Goal: Task Accomplishment & Management: Manage account settings

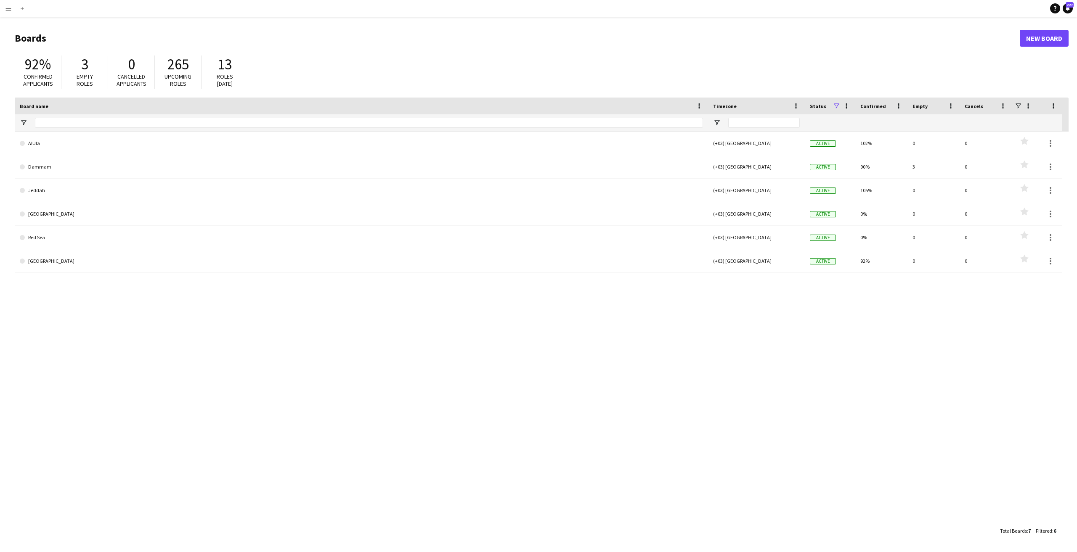
click at [7, 5] on app-icon "Menu" at bounding box center [8, 8] width 7 height 7
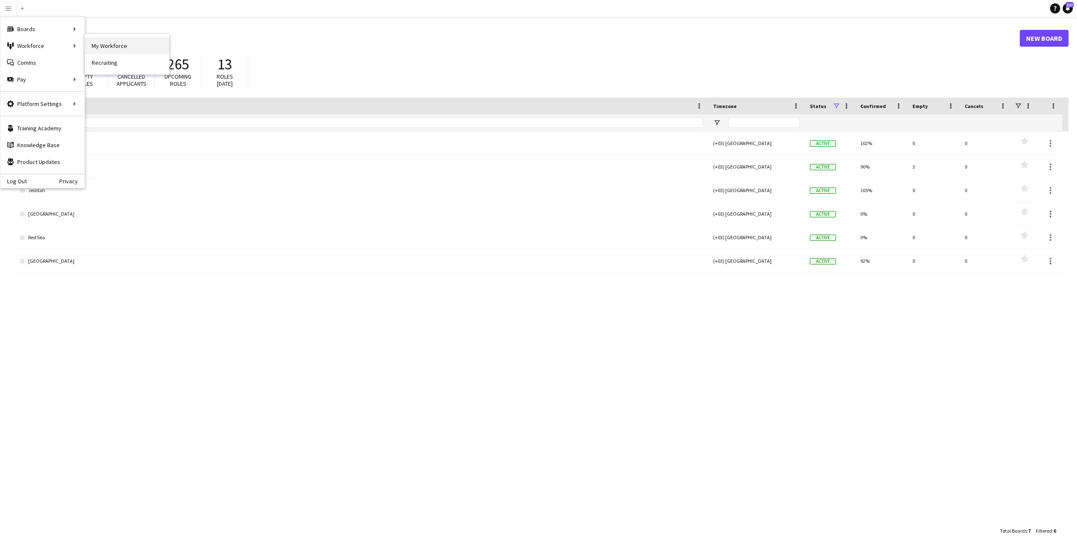
click at [110, 51] on link "My Workforce" at bounding box center [127, 45] width 84 height 17
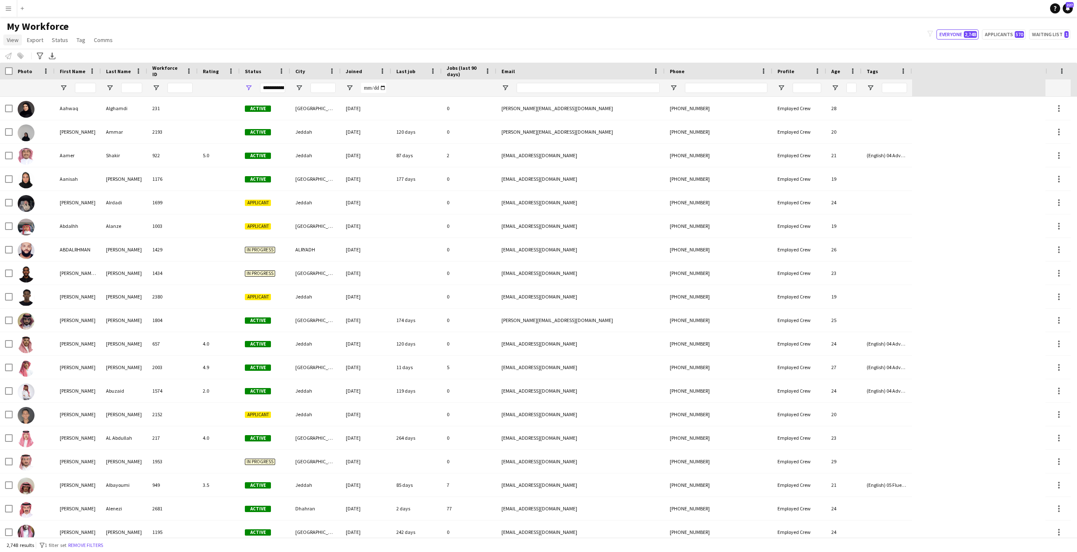
click at [16, 36] on link "View" at bounding box center [12, 39] width 19 height 11
click at [36, 81] on span "Customise view" at bounding box center [31, 83] width 40 height 8
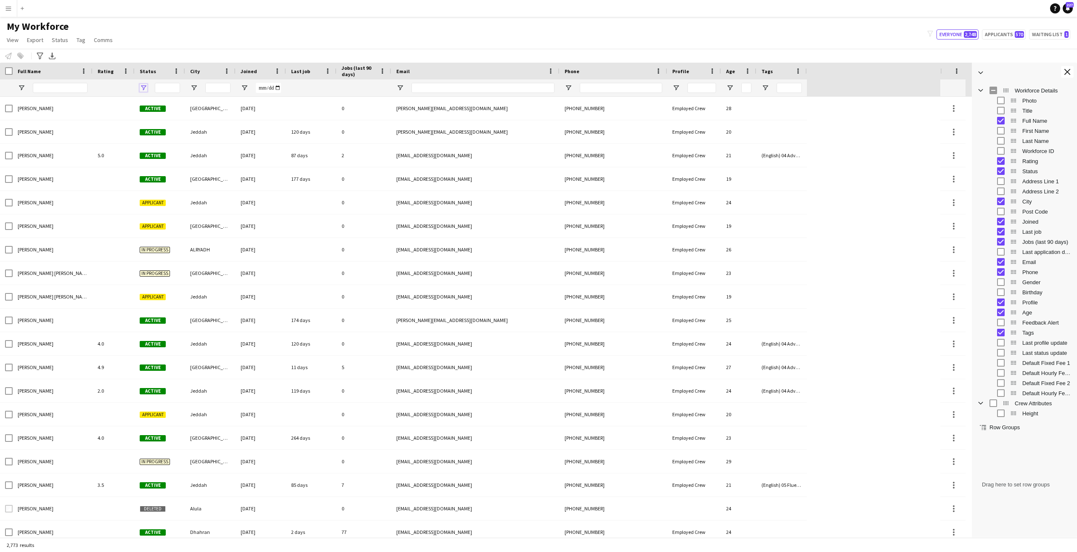
click at [144, 87] on span "Open Filter Menu" at bounding box center [144, 88] width 8 height 8
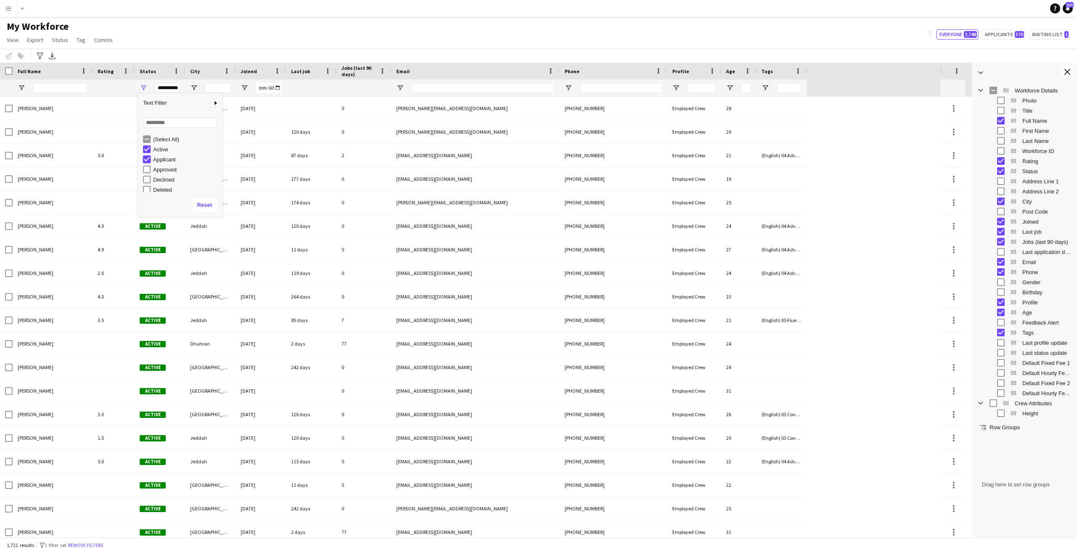
type input "**********"
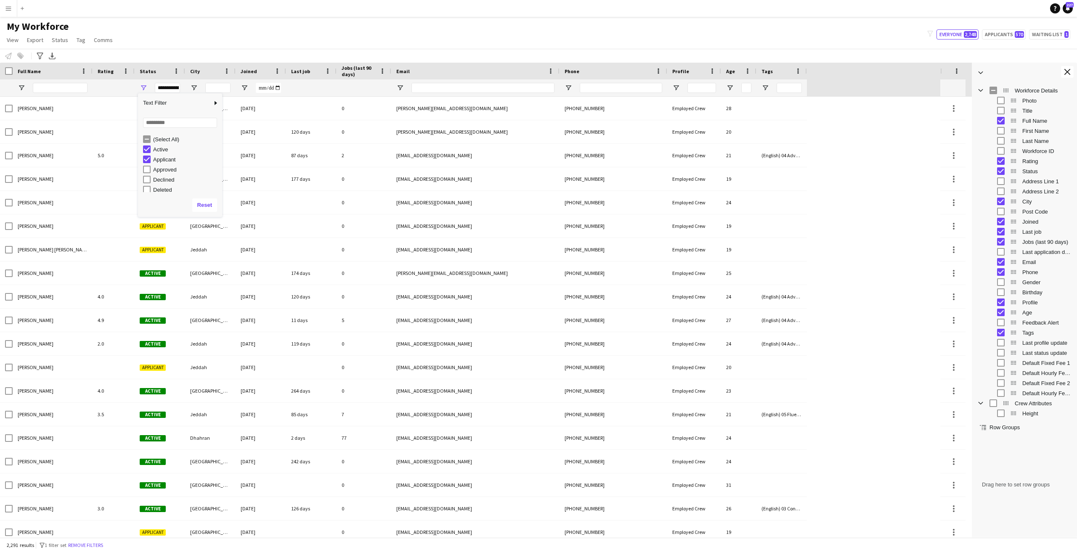
click at [232, 41] on div "My Workforce View Views Default view New view Update view Delete view Edit name…" at bounding box center [538, 34] width 1077 height 29
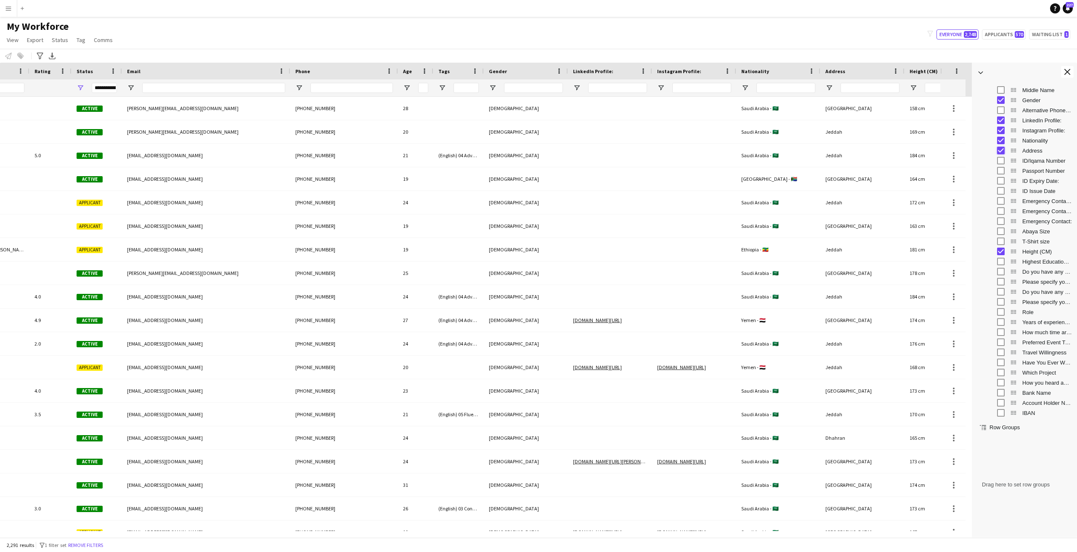
scroll to position [0, 87]
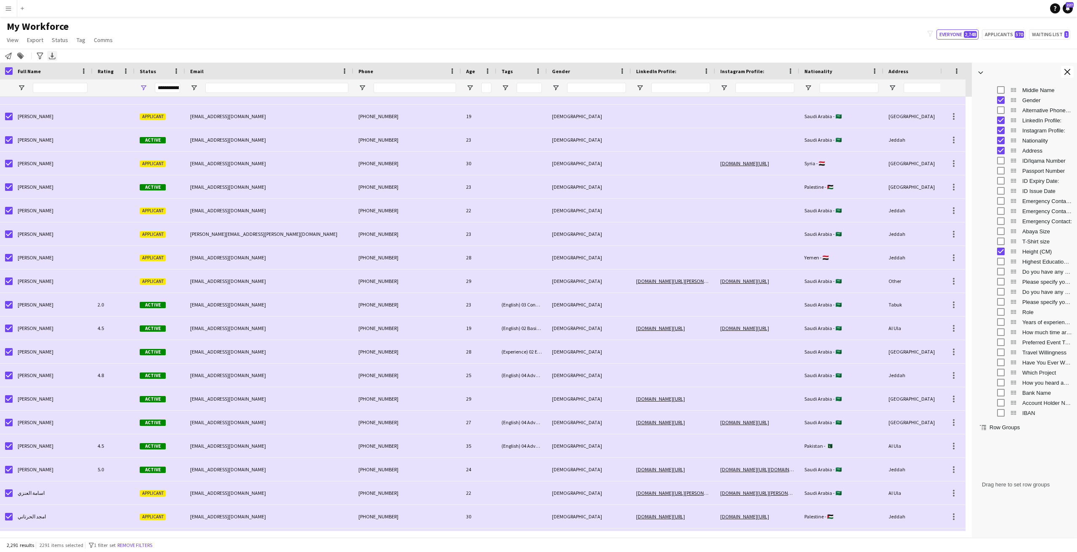
click at [55, 56] on icon "Export XLSX" at bounding box center [52, 56] width 7 height 7
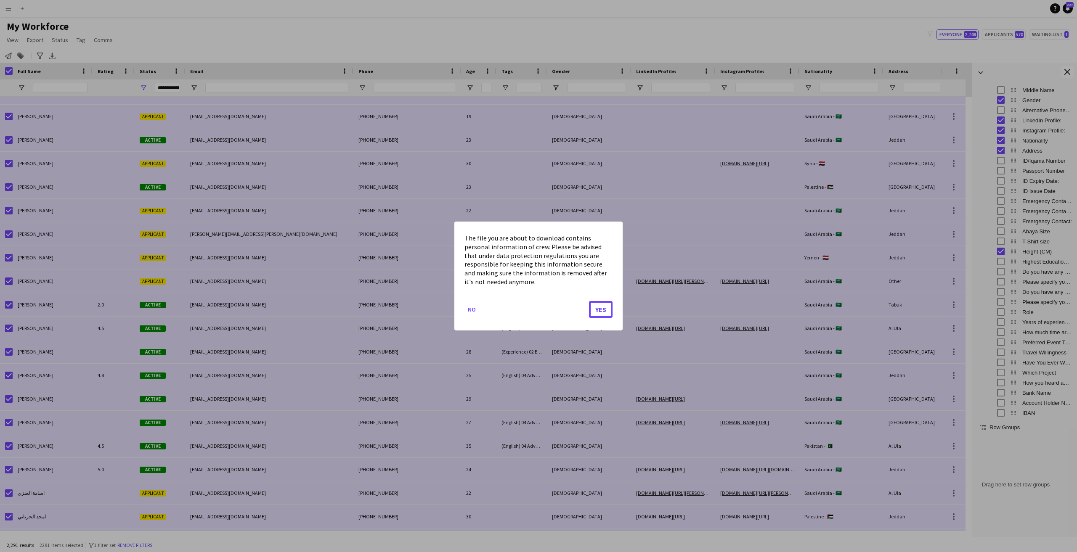
drag, startPoint x: 600, startPoint y: 312, endPoint x: 648, endPoint y: 362, distance: 69.6
click at [600, 312] on button "Yes" at bounding box center [601, 309] width 24 height 17
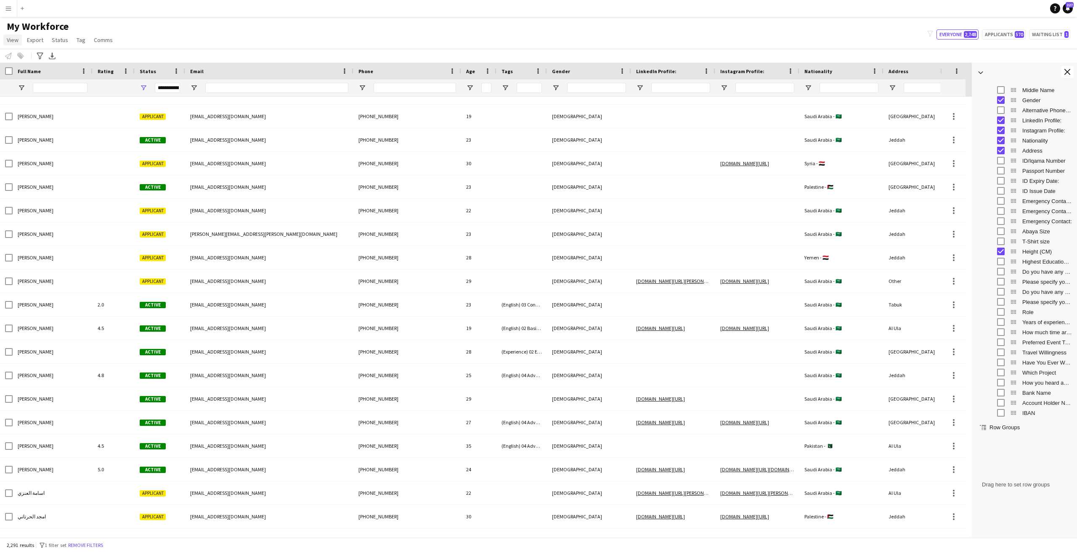
click at [13, 37] on span "View" at bounding box center [13, 40] width 12 height 8
click at [34, 84] on span "Customise view" at bounding box center [31, 83] width 40 height 8
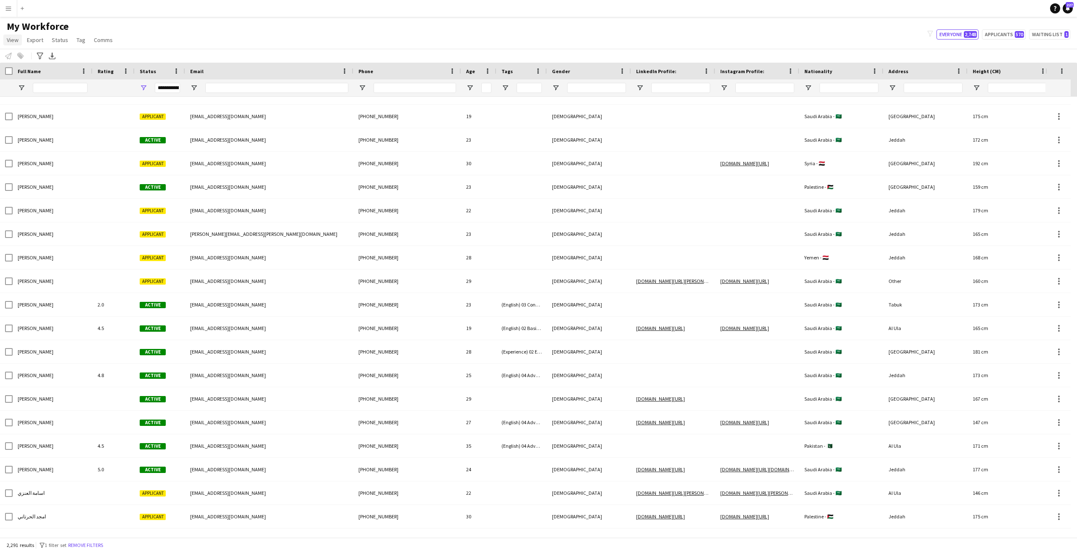
click at [6, 37] on link "View" at bounding box center [12, 39] width 19 height 11
click at [21, 82] on span "Customise view" at bounding box center [31, 83] width 40 height 8
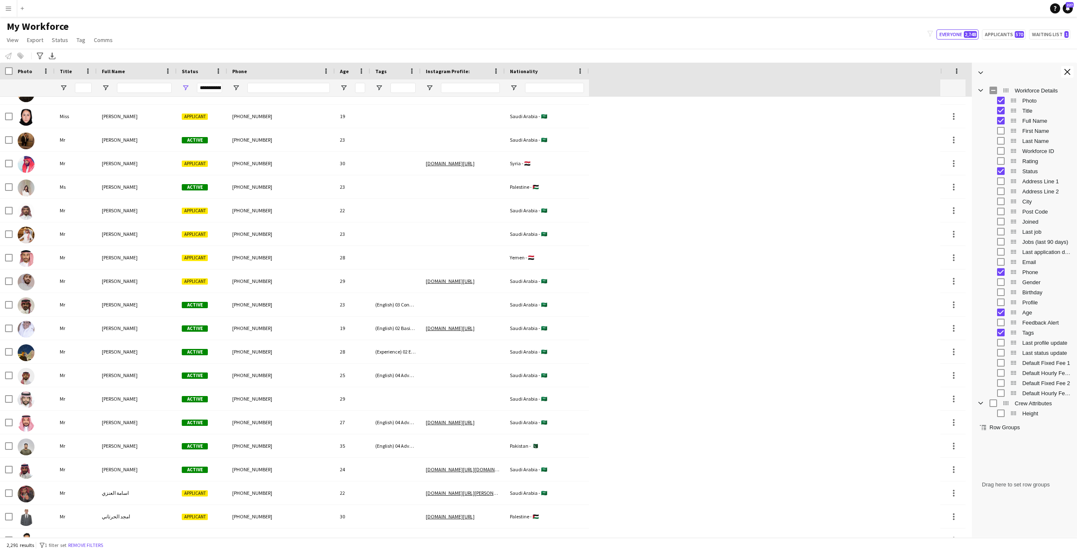
click at [632, 23] on div "My Workforce View Views Default view New view Update view Delete view Edit name…" at bounding box center [538, 34] width 1077 height 29
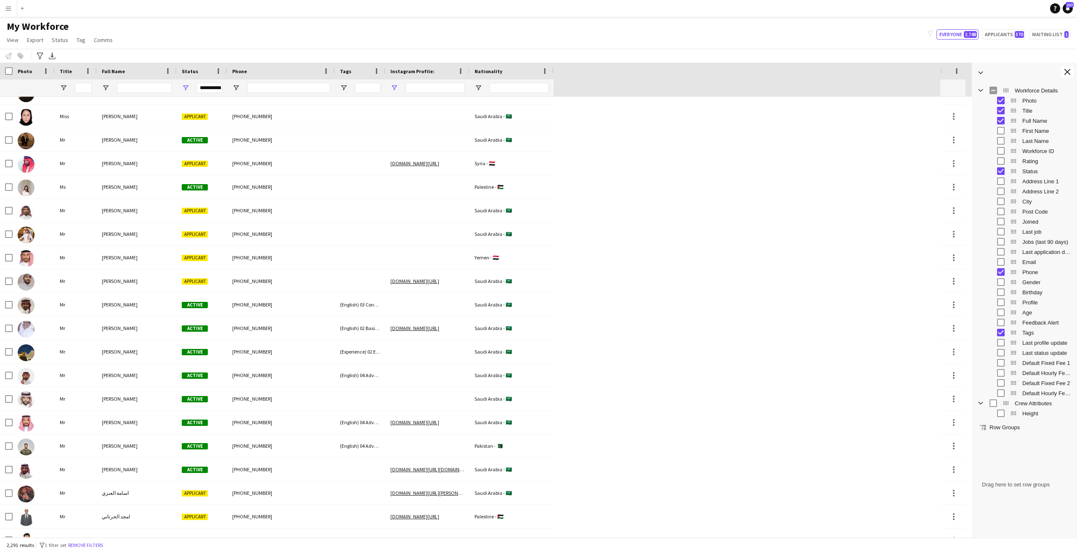
click at [390, 86] on div at bounding box center [427, 88] width 84 height 17
click at [392, 86] on span "Open Filter Menu" at bounding box center [394, 88] width 8 height 8
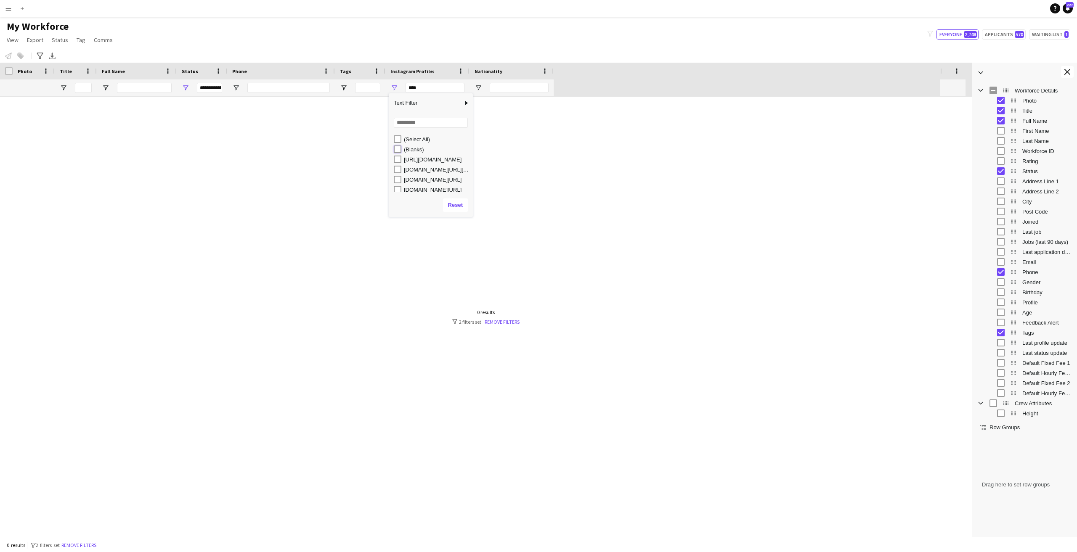
type input "**********"
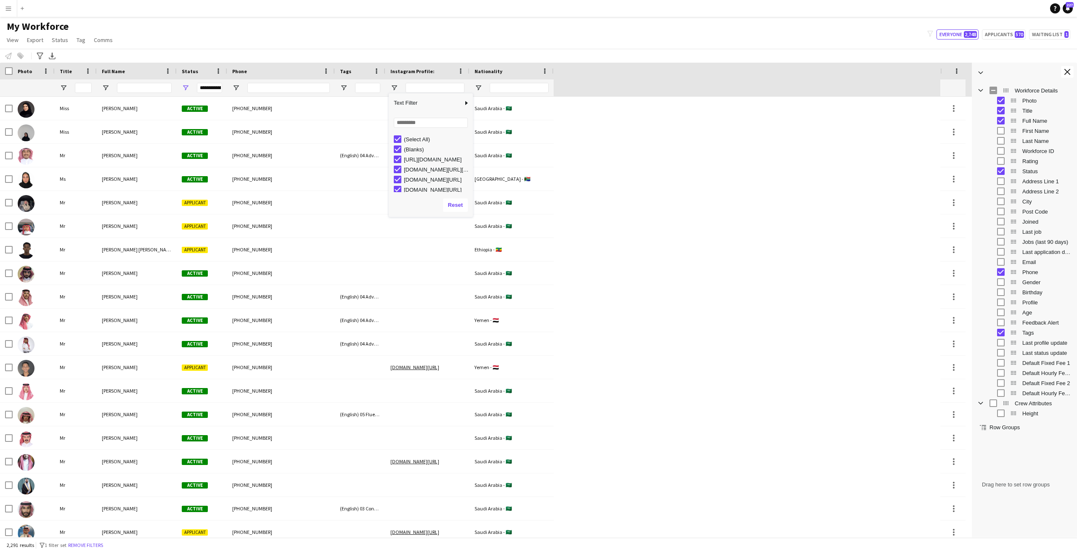
click at [398, 154] on div "(Blanks)" at bounding box center [433, 149] width 79 height 10
type input "**********"
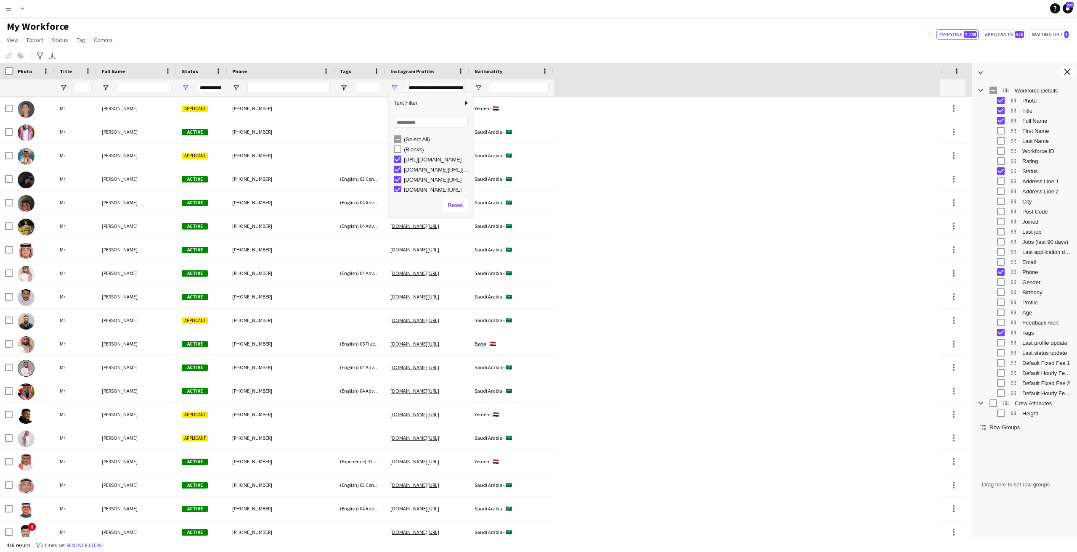
click at [359, 50] on div "Notify workforce Add to tag Select at least one crew to tag him or her. Advance…" at bounding box center [538, 56] width 1077 height 14
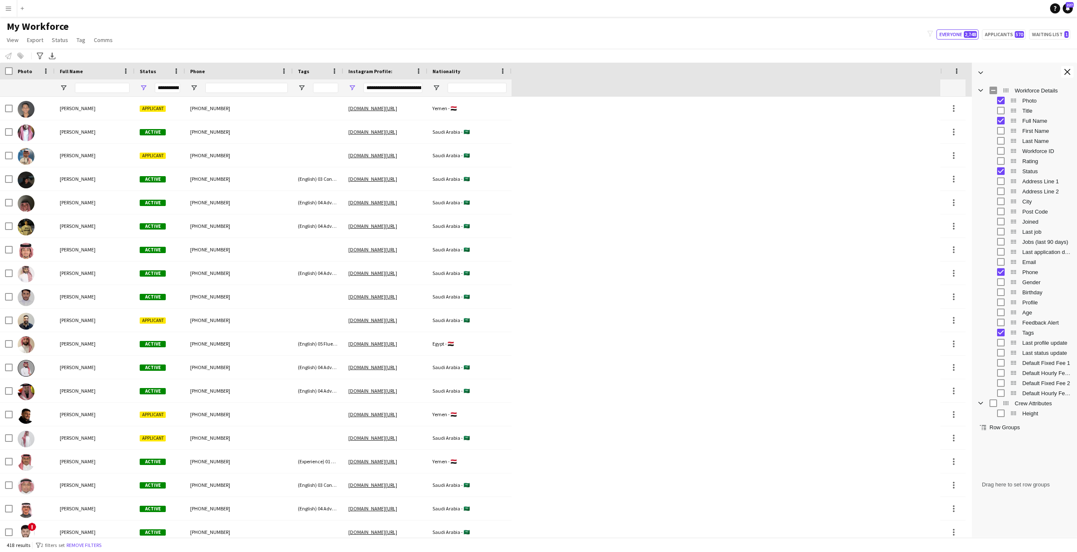
click at [1002, 286] on div "Gender" at bounding box center [1030, 282] width 82 height 10
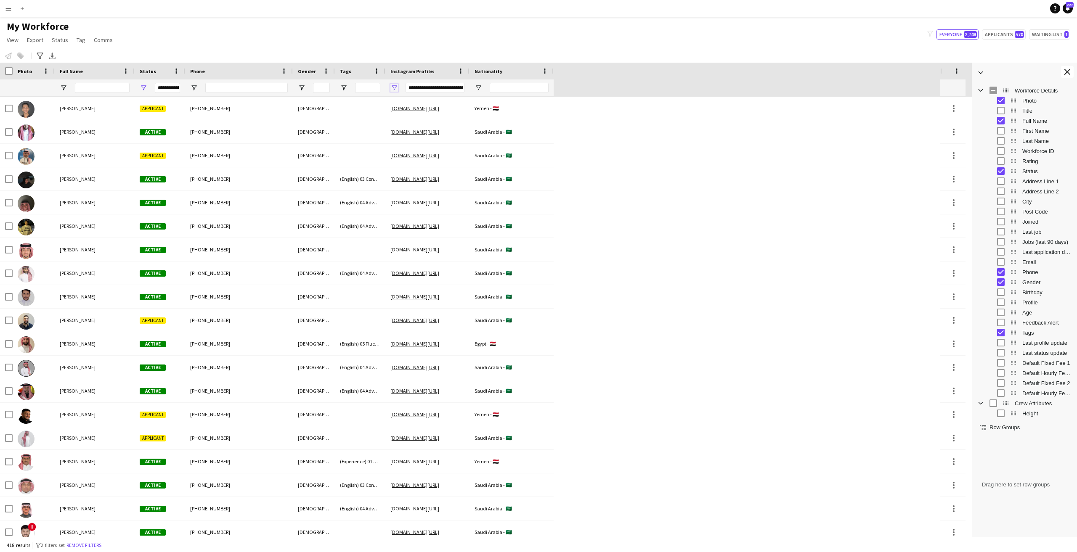
click at [394, 90] on span "Open Filter Menu" at bounding box center [394, 88] width 8 height 8
click at [300, 84] on span "Open Filter Menu" at bounding box center [302, 88] width 8 height 8
type input "***"
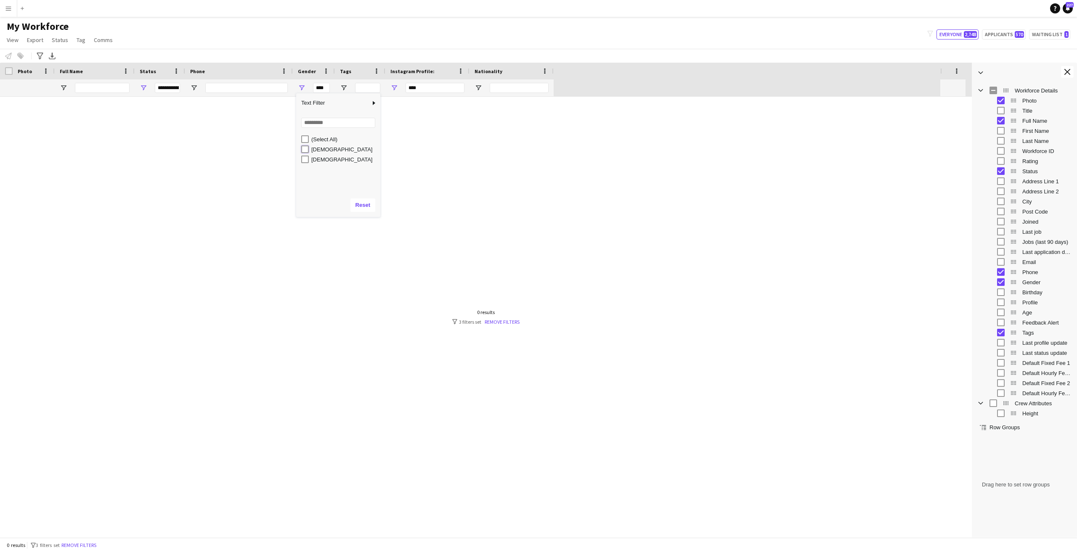
type input "**********"
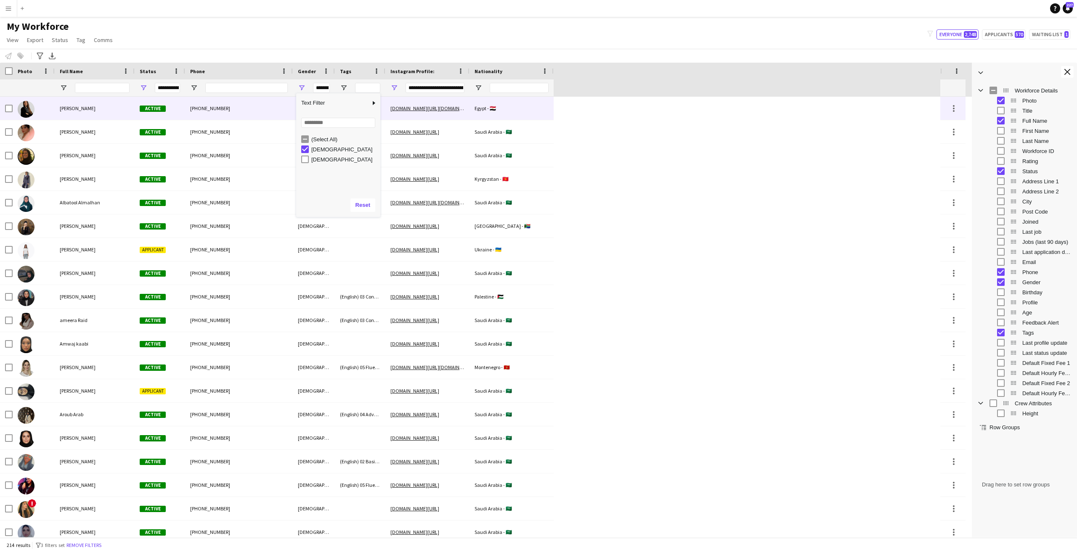
click at [121, 103] on div "[PERSON_NAME]" at bounding box center [95, 108] width 80 height 23
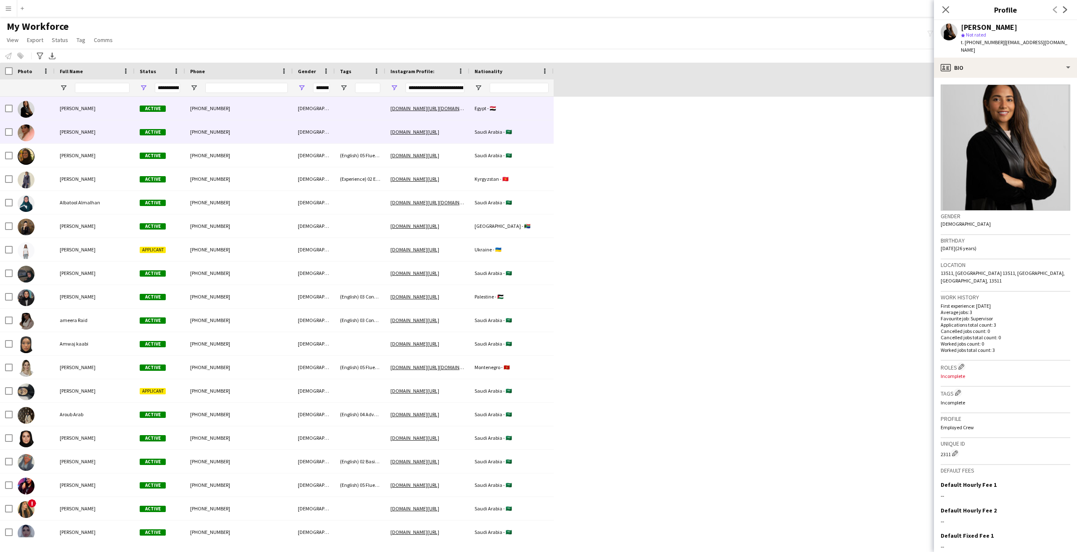
click at [107, 133] on div "[PERSON_NAME]" at bounding box center [95, 131] width 80 height 23
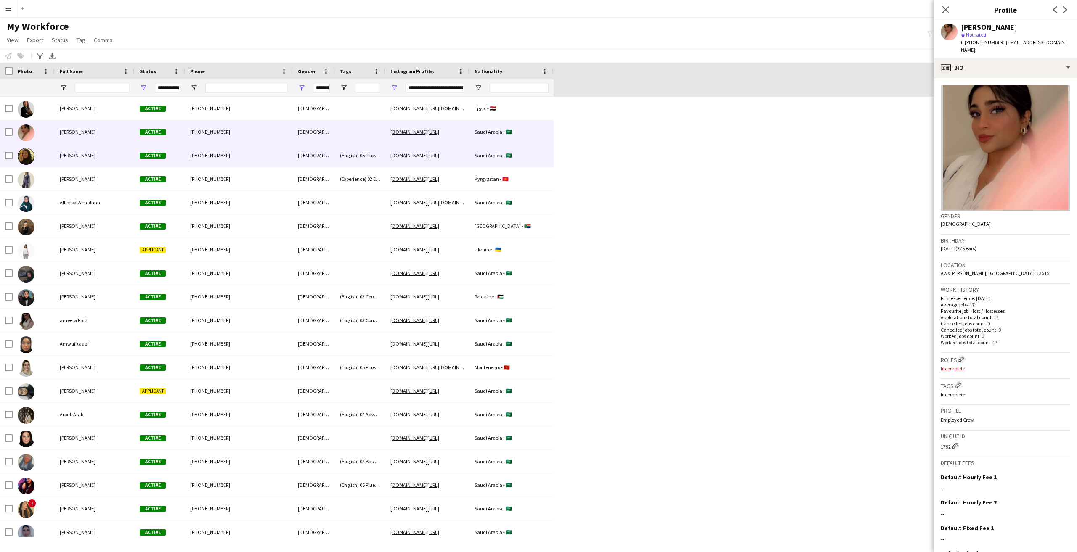
click at [103, 166] on div "[PERSON_NAME]" at bounding box center [95, 155] width 80 height 23
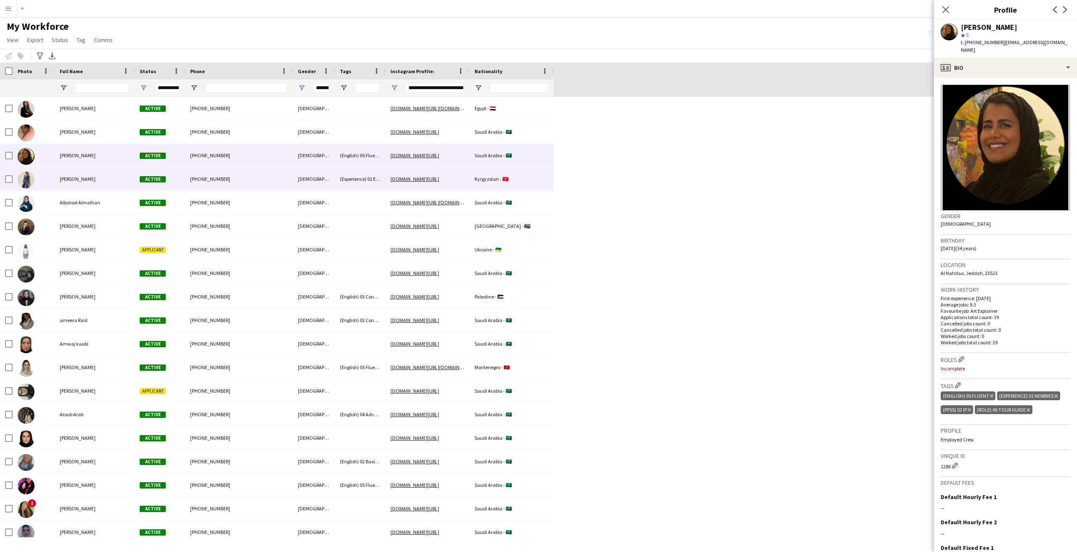
click at [98, 179] on div "[PERSON_NAME]" at bounding box center [95, 178] width 80 height 23
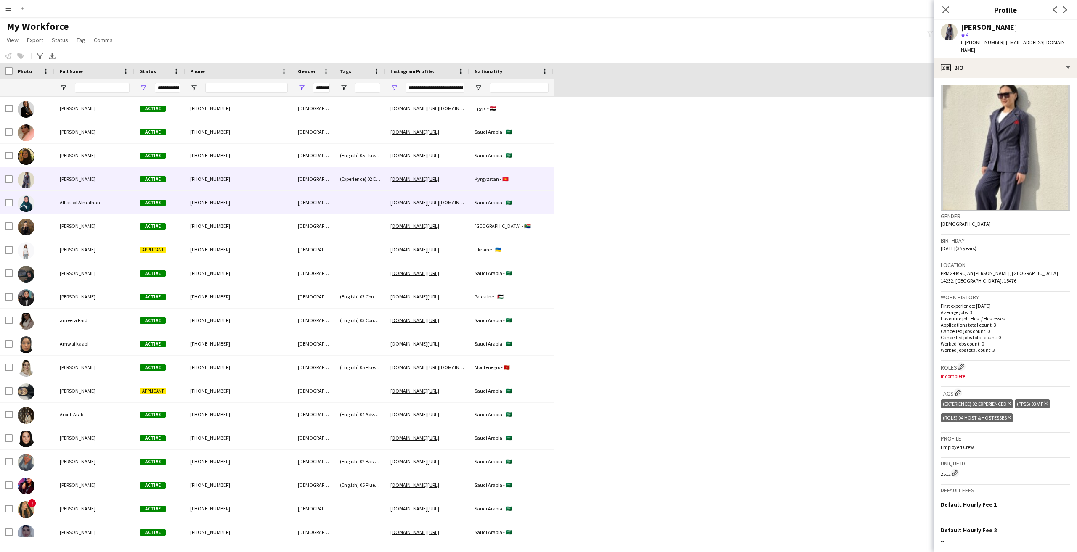
click at [95, 203] on span "Albatool Almalhan" at bounding box center [80, 202] width 40 height 6
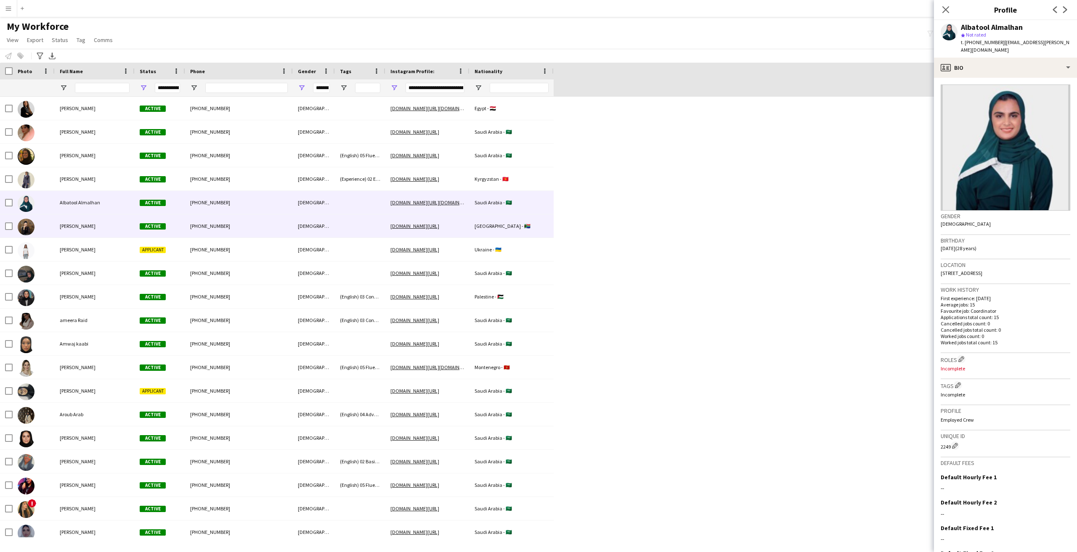
click at [83, 223] on span "[PERSON_NAME]" at bounding box center [78, 226] width 36 height 6
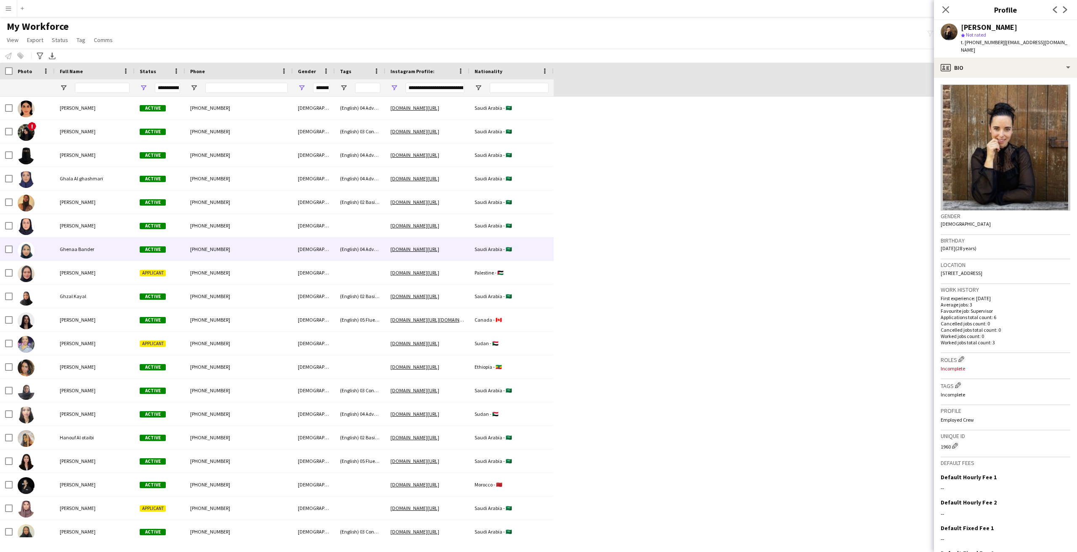
scroll to position [1220, 0]
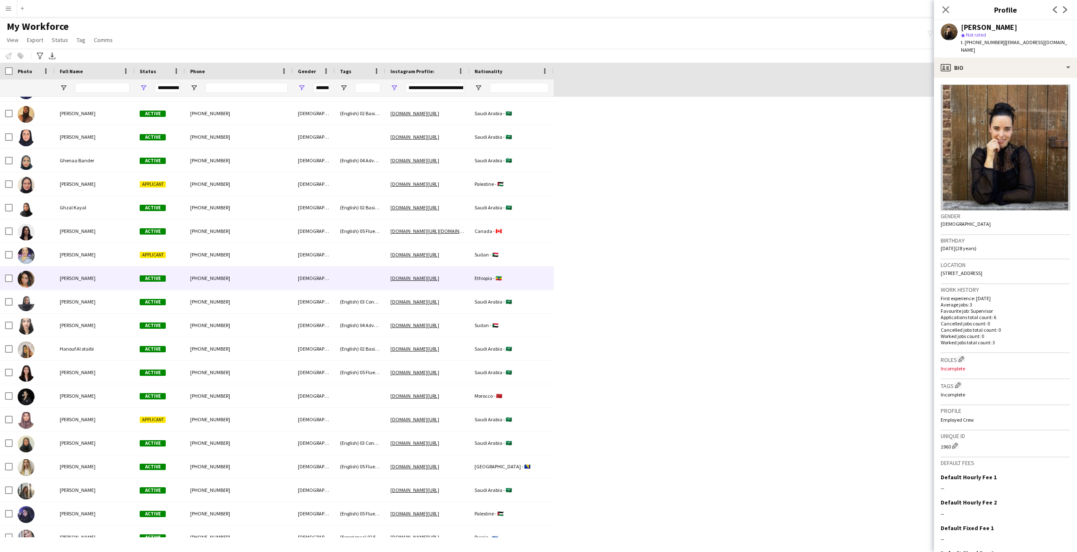
click at [64, 286] on div "[PERSON_NAME]" at bounding box center [95, 278] width 80 height 23
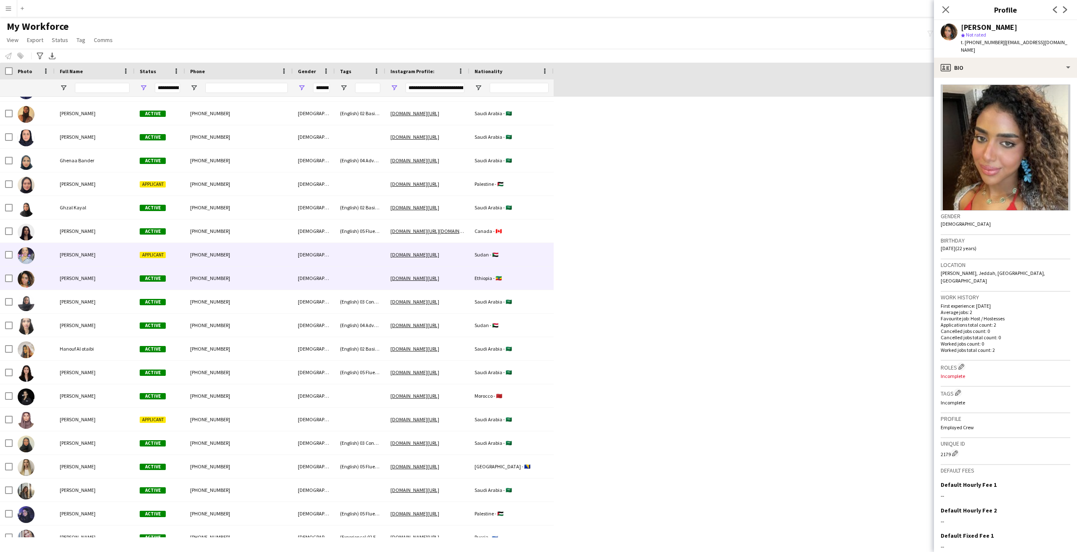
click at [67, 255] on span "[PERSON_NAME]" at bounding box center [78, 255] width 36 height 6
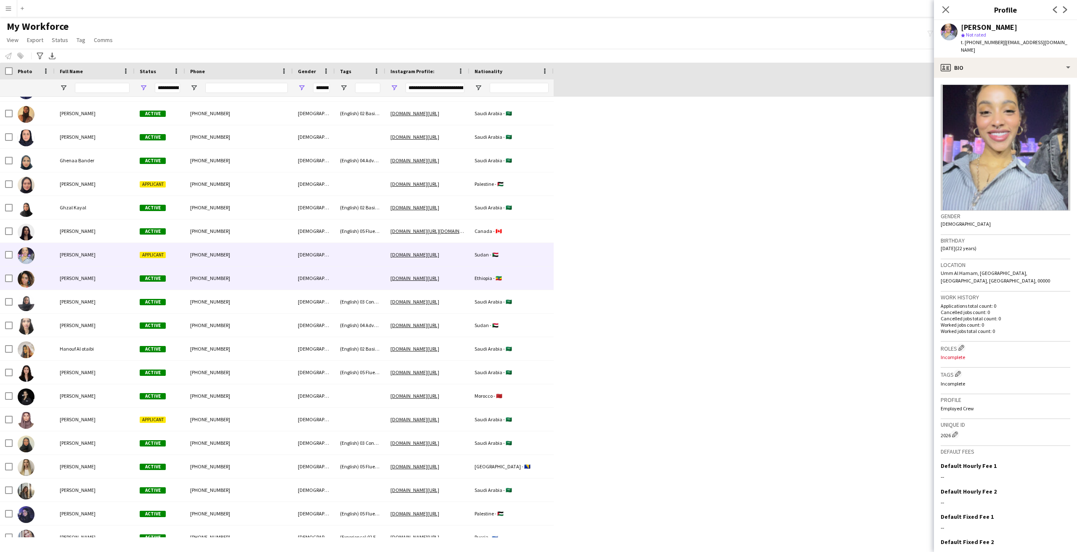
scroll to position [1430, 0]
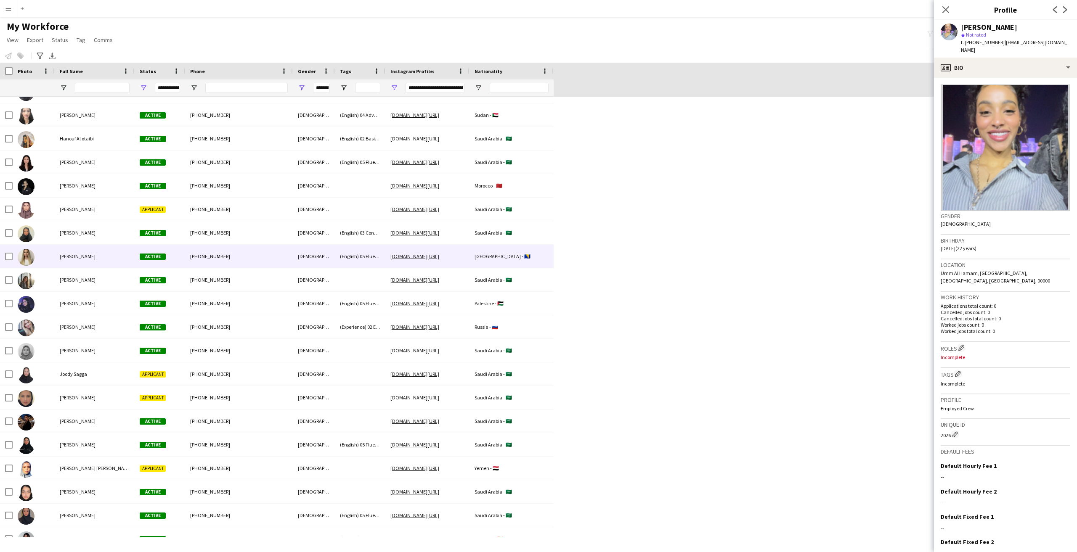
click at [67, 255] on span "[PERSON_NAME]" at bounding box center [78, 256] width 36 height 6
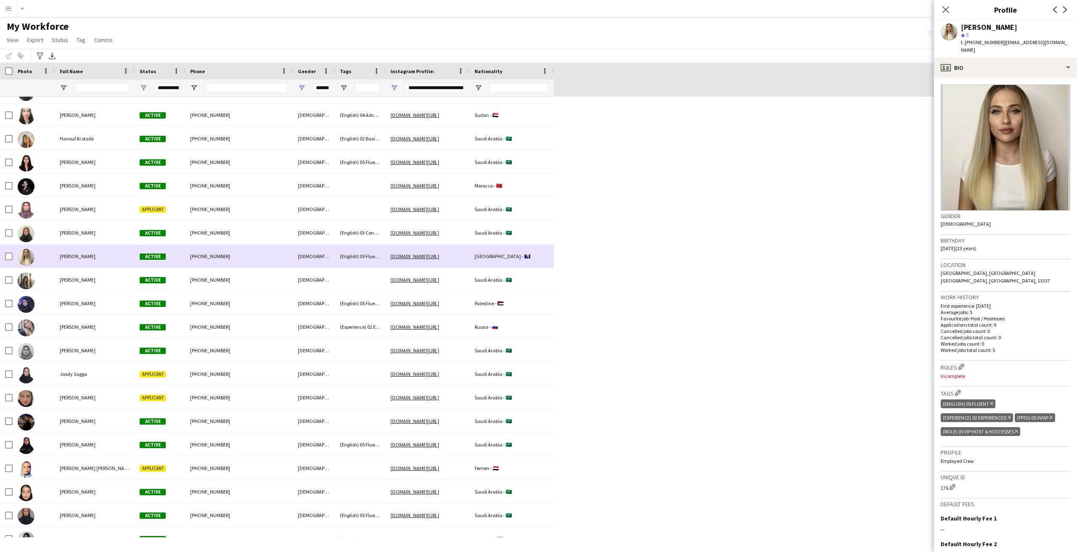
scroll to position [1462, 0]
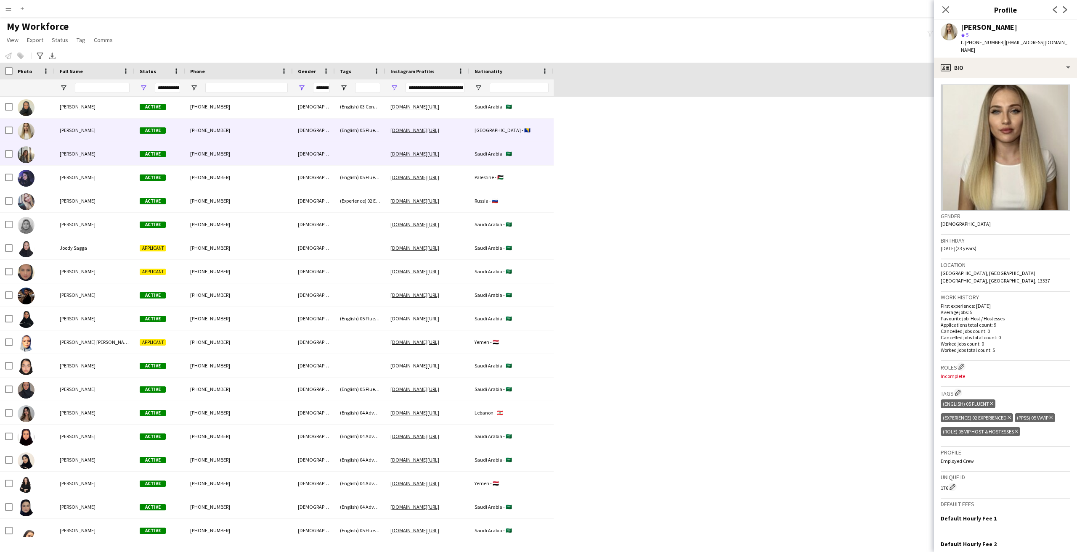
click at [103, 148] on div "[PERSON_NAME]" at bounding box center [95, 153] width 80 height 23
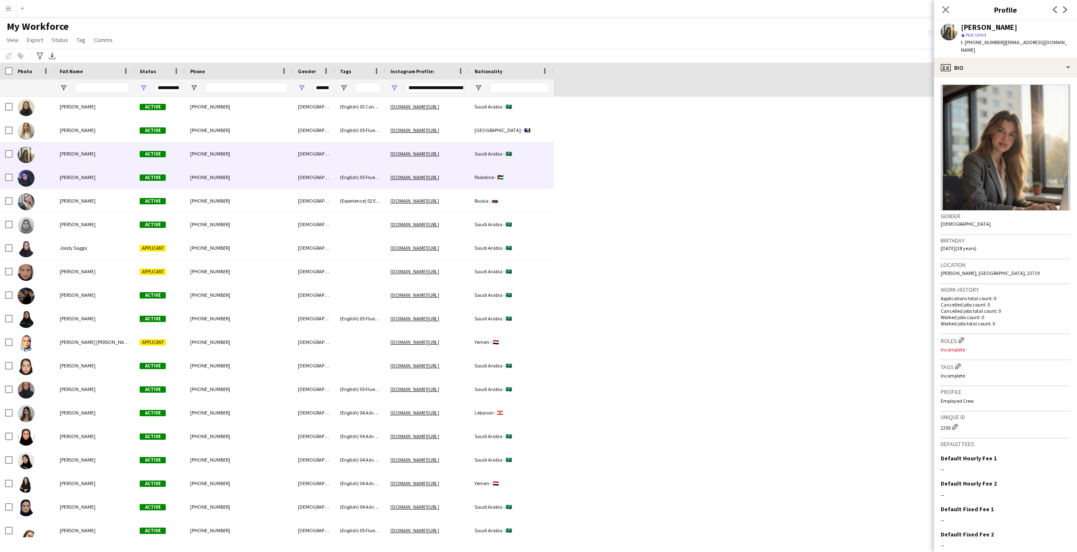
click at [98, 173] on div "[PERSON_NAME]" at bounding box center [95, 177] width 80 height 23
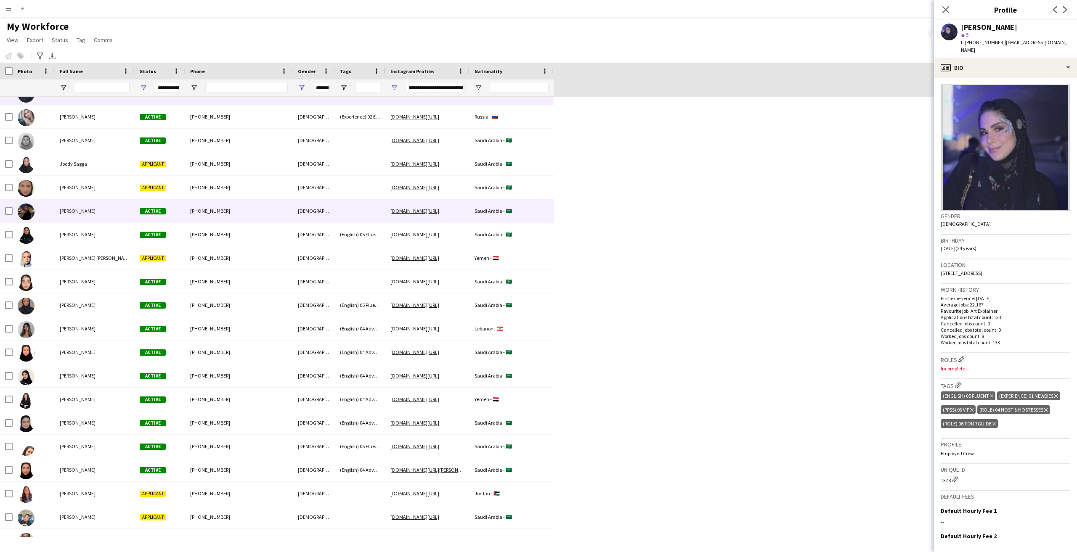
click at [99, 201] on div "[PERSON_NAME]" at bounding box center [95, 210] width 80 height 23
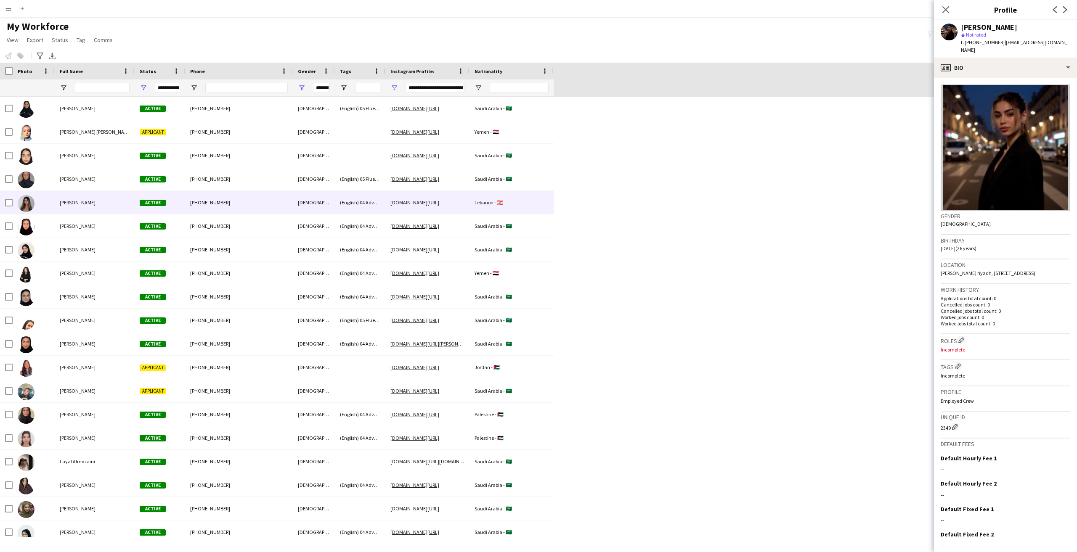
click at [96, 201] on div "[PERSON_NAME]" at bounding box center [95, 202] width 80 height 23
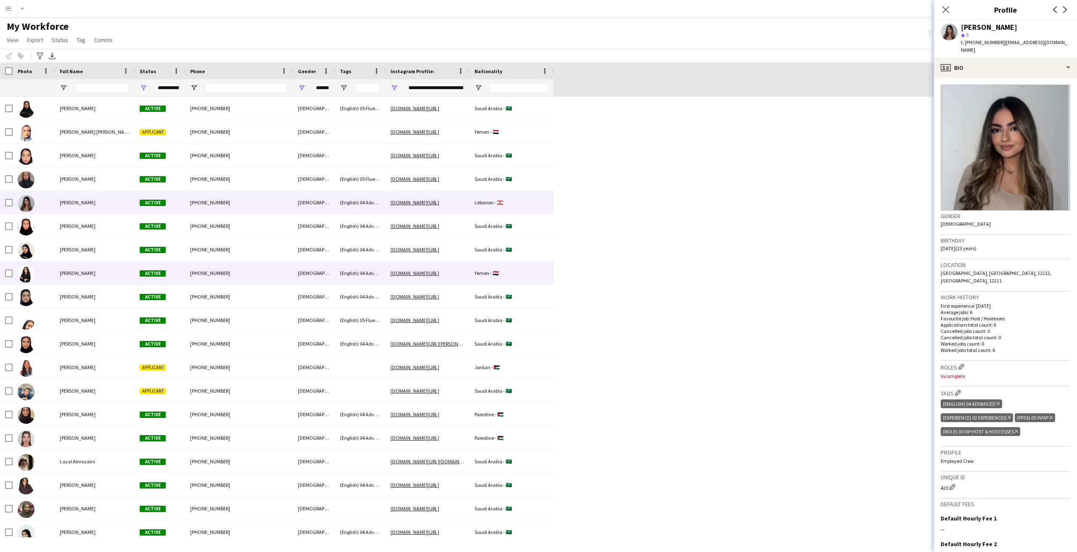
click at [74, 310] on div "[PERSON_NAME]" at bounding box center [95, 320] width 80 height 23
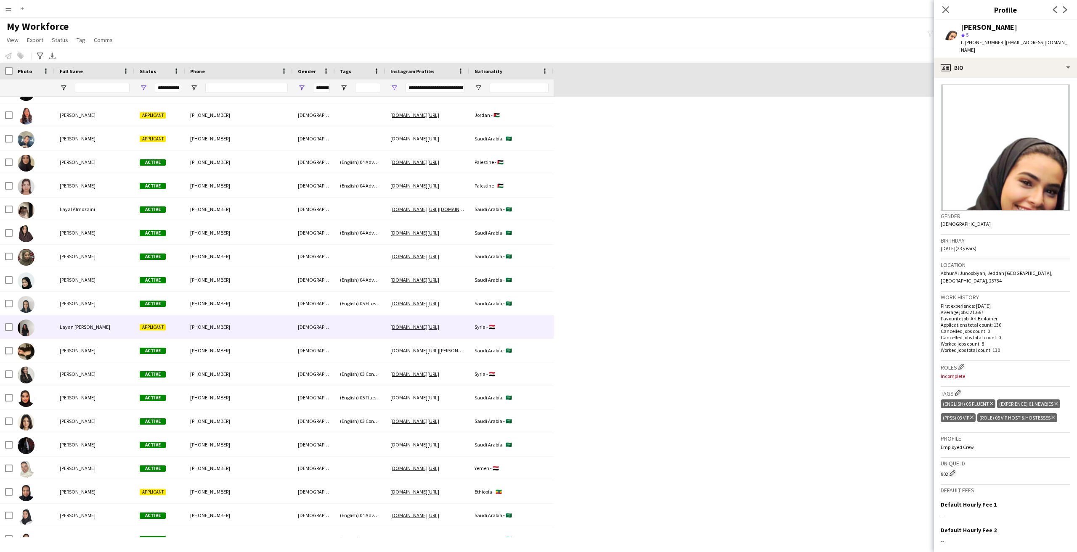
click at [79, 334] on div "Layan [PERSON_NAME]" at bounding box center [95, 327] width 80 height 23
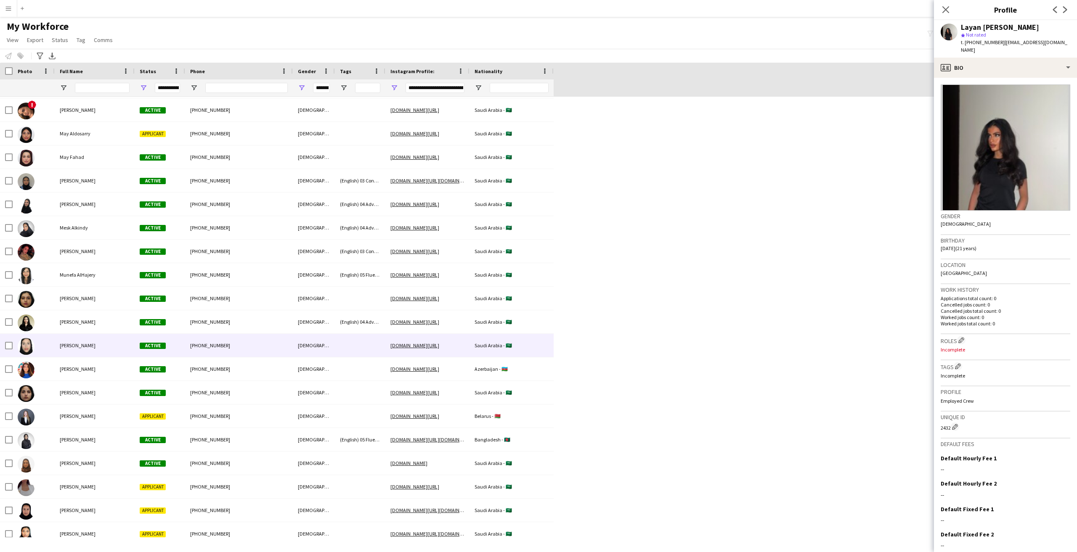
click at [98, 353] on div "[PERSON_NAME]" at bounding box center [95, 345] width 80 height 23
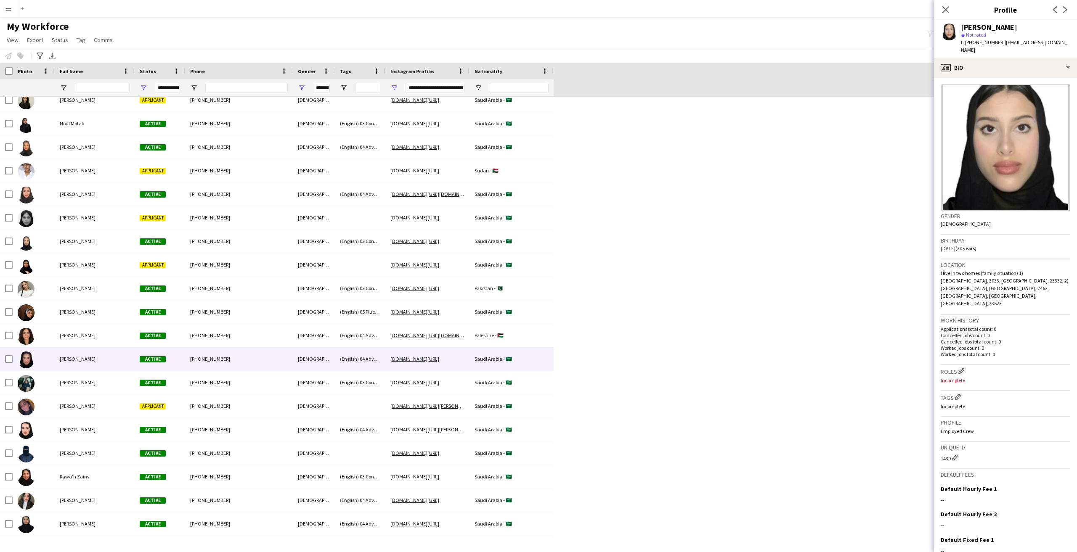
click at [98, 350] on div "[PERSON_NAME]" at bounding box center [95, 358] width 80 height 23
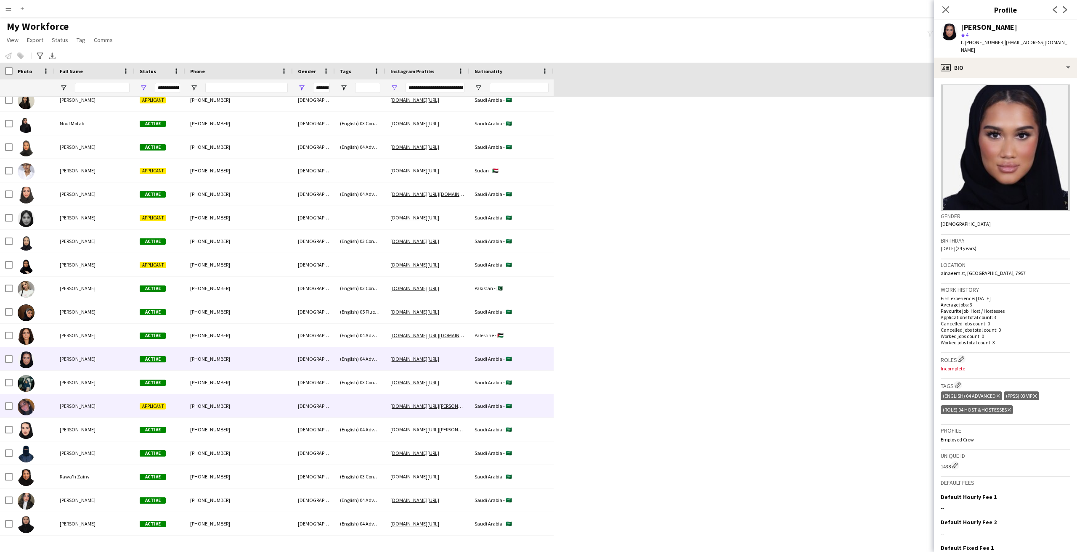
click at [93, 411] on div "[PERSON_NAME]" at bounding box center [95, 406] width 80 height 23
